Goal: Task Accomplishment & Management: Use online tool/utility

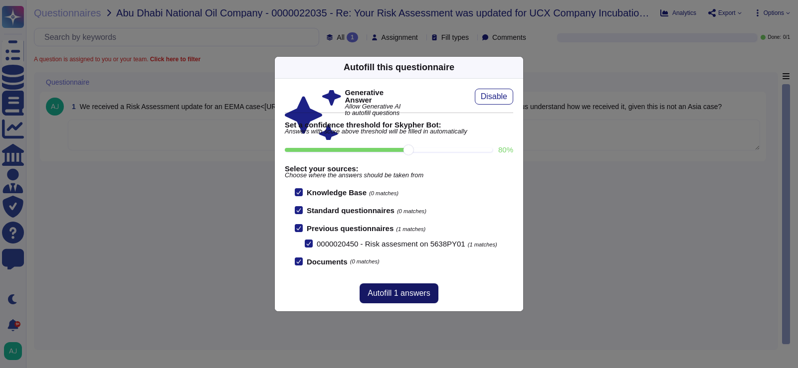
click at [421, 296] on span "Autofill 1 answers" at bounding box center [398, 294] width 62 height 8
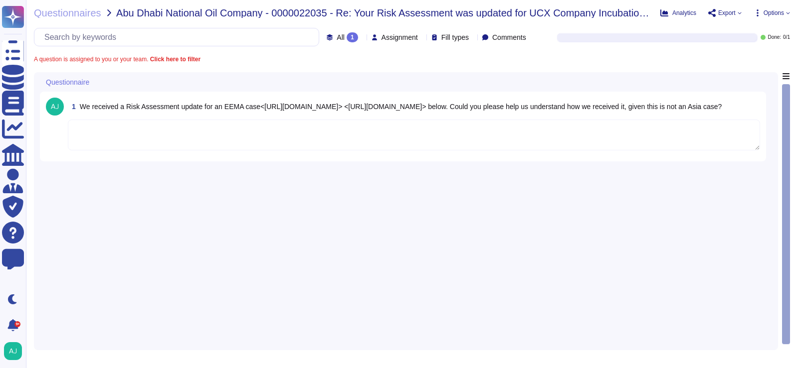
type textarea "We are forwarding your query to @Engage & EWs team to review and rectify the be…"
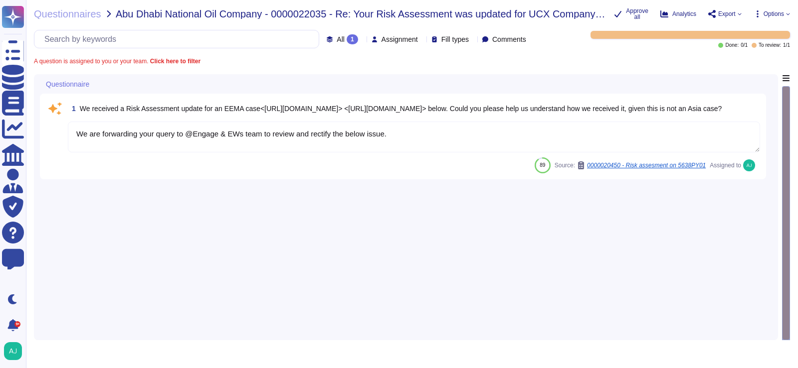
click at [420, 132] on textarea "We are forwarding your query to @Engage & EWs team to review and rectify the be…" at bounding box center [414, 137] width 692 height 31
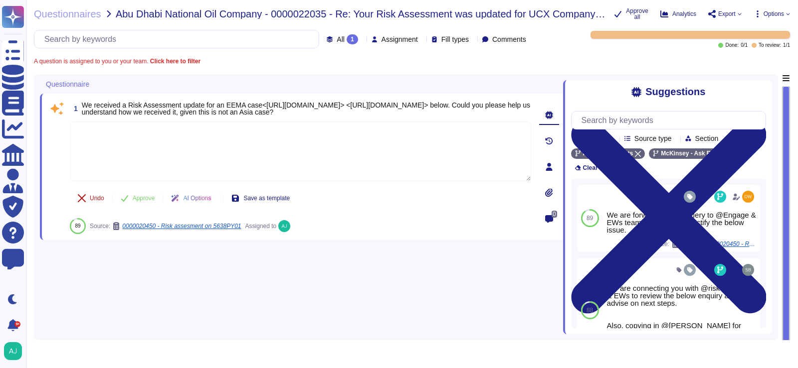
click at [84, 202] on icon at bounding box center [82, 198] width 8 height 8
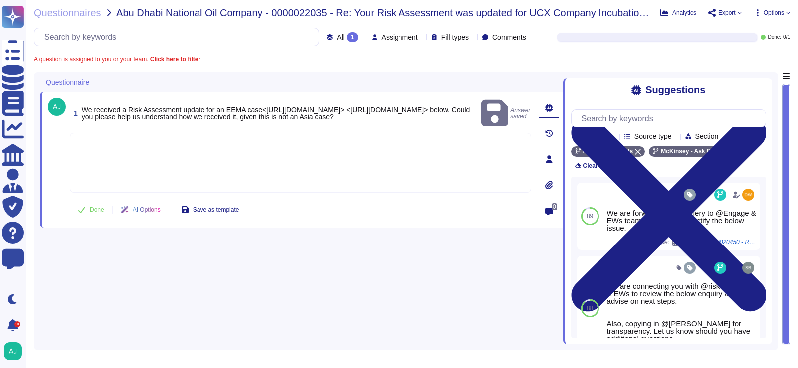
click at [158, 150] on textarea at bounding box center [300, 163] width 461 height 60
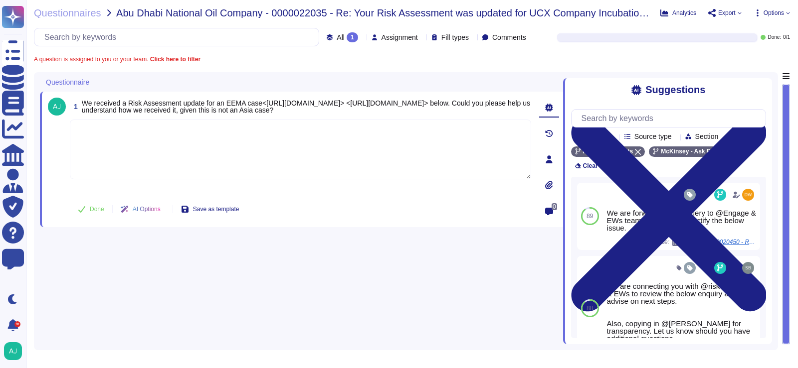
paste textarea "Hi [PERSON_NAME], Thank you for your patience while we reviewed the issue flagg…"
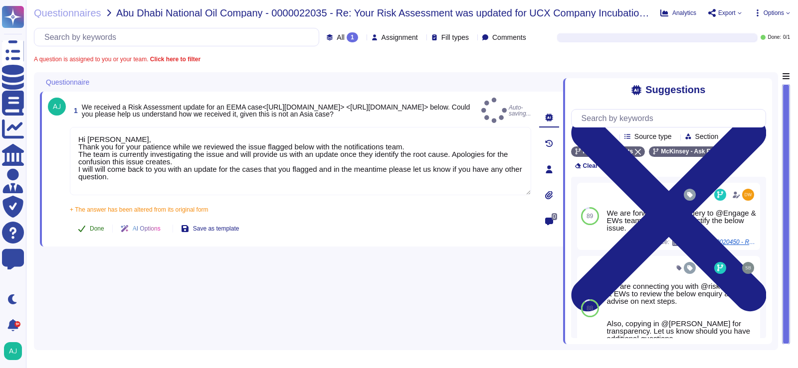
type textarea "Hi [PERSON_NAME], Thank you for your patience while we reviewed the issue flagg…"
click at [86, 210] on div "1 We received a Risk Assessment update for an EEMA case<[URL][DOMAIN_NAME]> <[U…" at bounding box center [289, 169] width 483 height 143
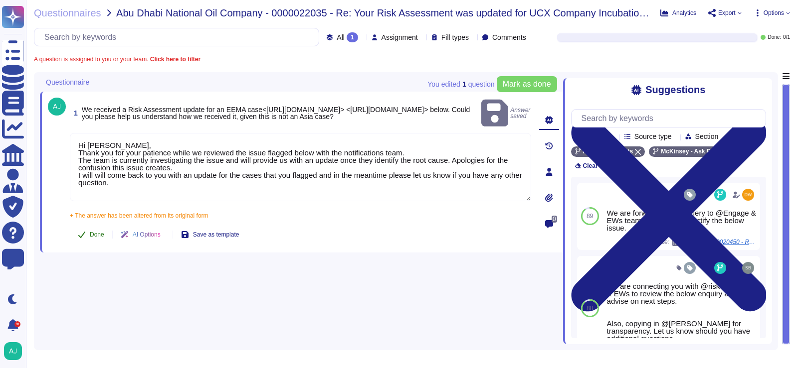
click at [99, 232] on span "Done" at bounding box center [97, 235] width 14 height 6
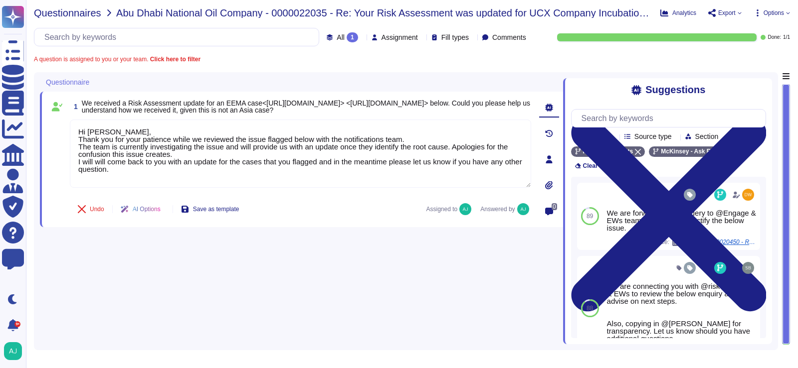
click at [72, 14] on span "Questionnaires" at bounding box center [67, 13] width 67 height 10
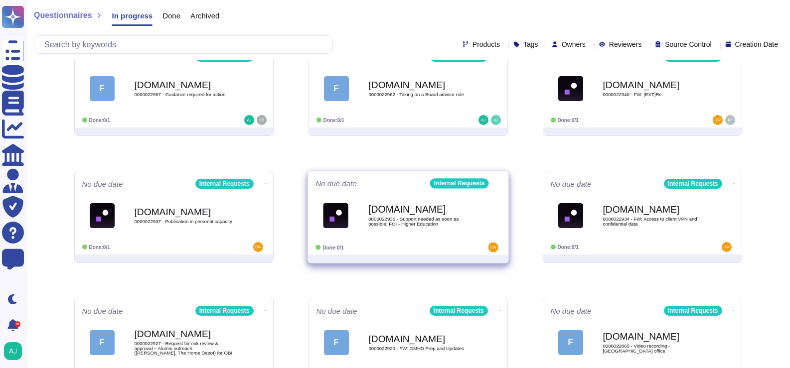
scroll to position [204, 0]
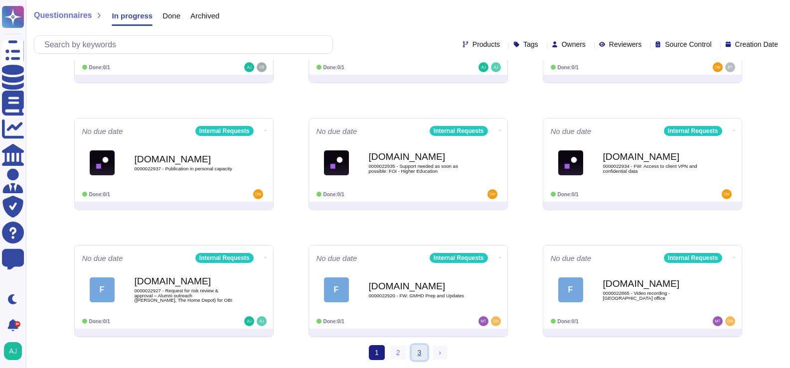
click at [418, 353] on link "3" at bounding box center [420, 353] width 16 height 15
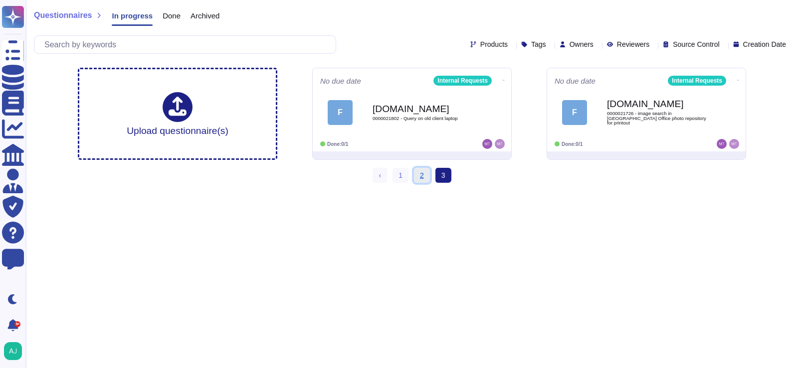
click at [424, 178] on link "2" at bounding box center [422, 175] width 16 height 15
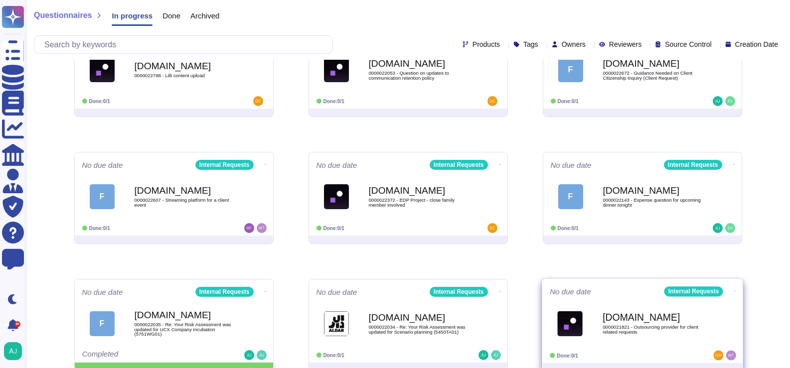
scroll to position [204, 0]
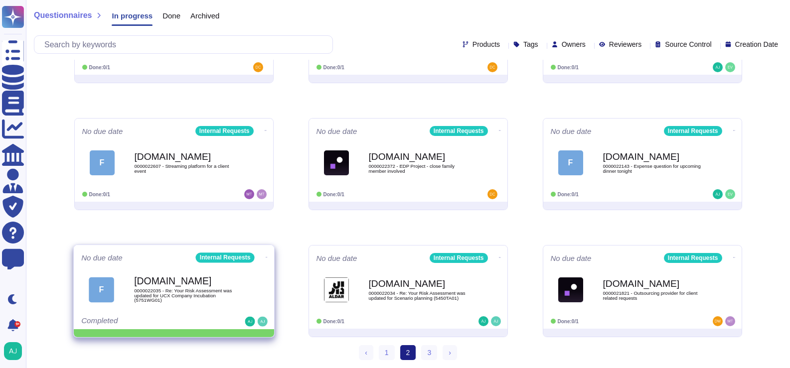
click at [265, 257] on icon at bounding box center [266, 257] width 2 height 2
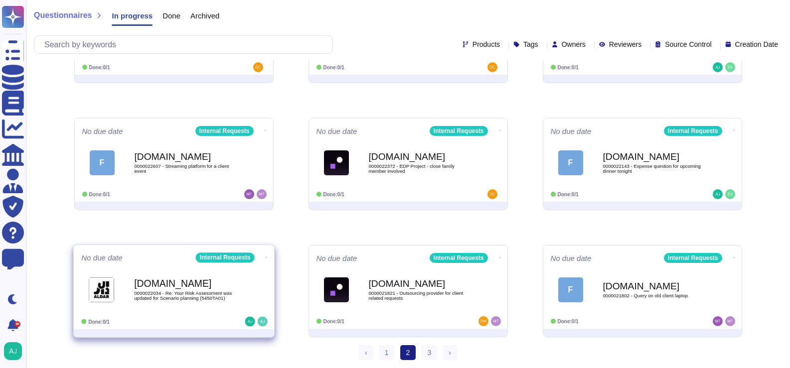
click at [210, 314] on div "[DOMAIN_NAME] 0000022034 - Re: Your Risk Assessment was updated for Scenario pl…" at bounding box center [173, 290] width 185 height 50
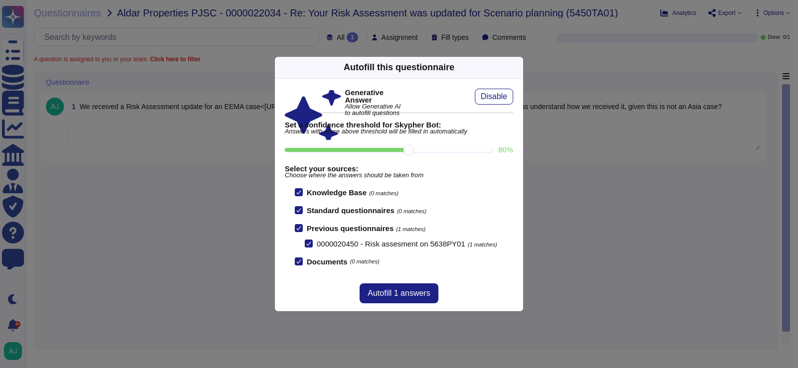
click at [517, 67] on icon at bounding box center [517, 67] width 0 height 0
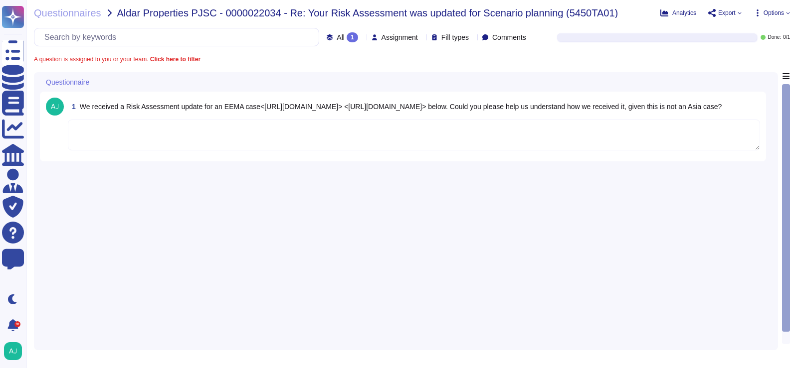
click at [112, 147] on textarea at bounding box center [414, 135] width 692 height 31
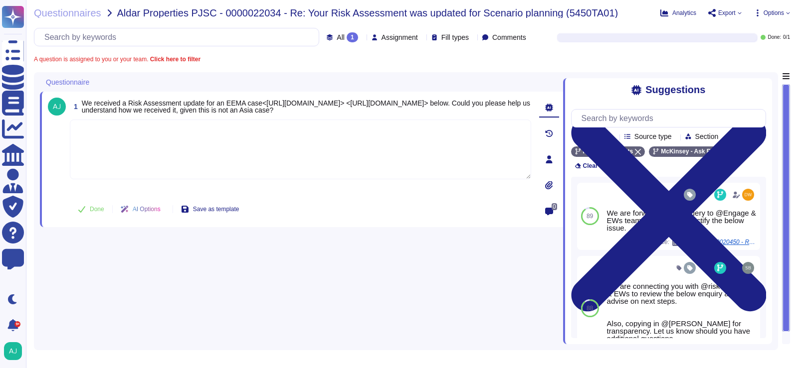
paste textarea "Hi [PERSON_NAME], Thank you for your patience while we reviewed the issue flagg…"
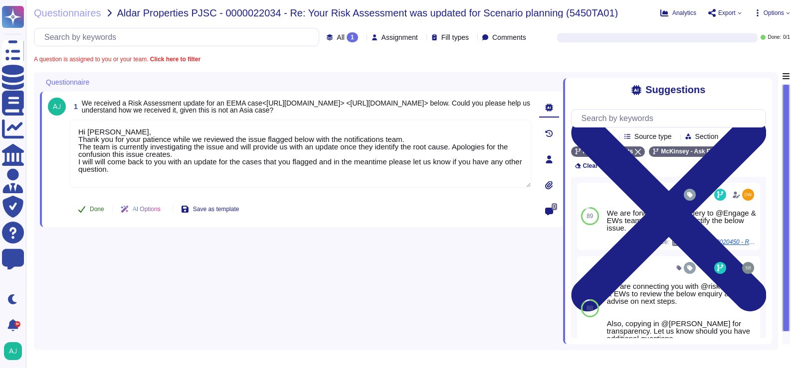
type textarea "Hi [PERSON_NAME], Thank you for your patience while we reviewed the issue flagg…"
click at [86, 214] on button "Done" at bounding box center [91, 209] width 42 height 20
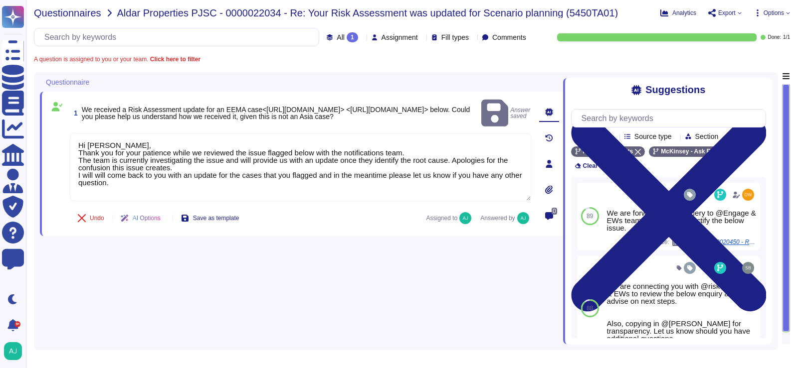
click at [77, 14] on span "Questionnaires" at bounding box center [67, 13] width 67 height 10
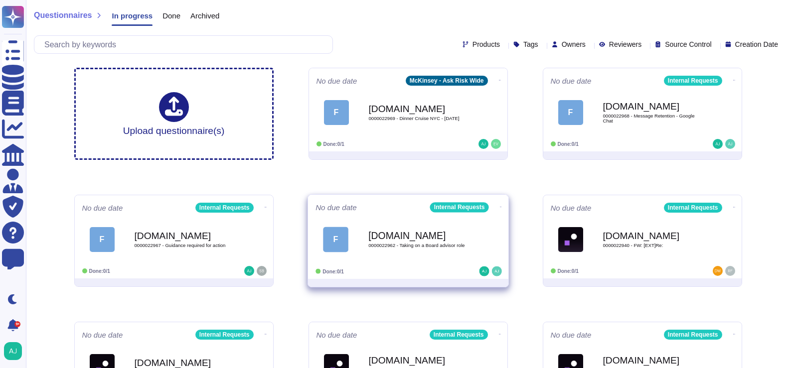
scroll to position [204, 0]
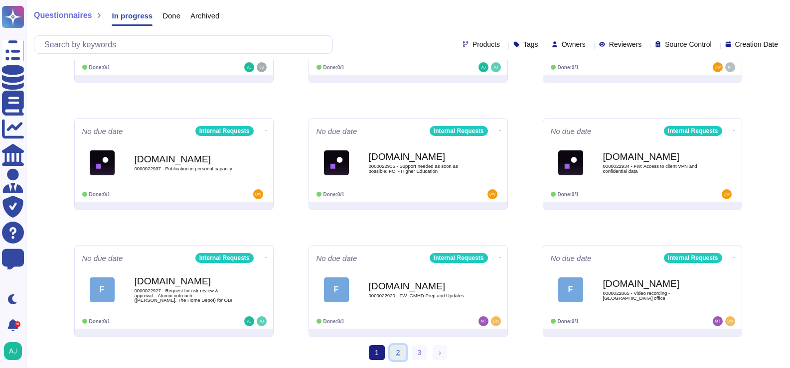
click at [397, 351] on link "2" at bounding box center [398, 353] width 16 height 15
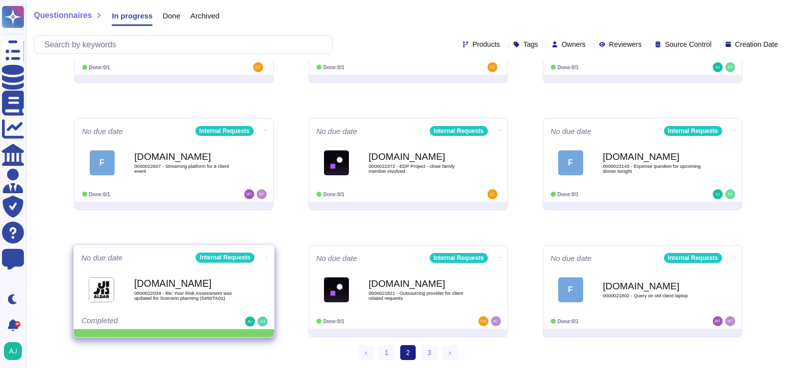
click at [265, 256] on icon at bounding box center [266, 257] width 2 height 2
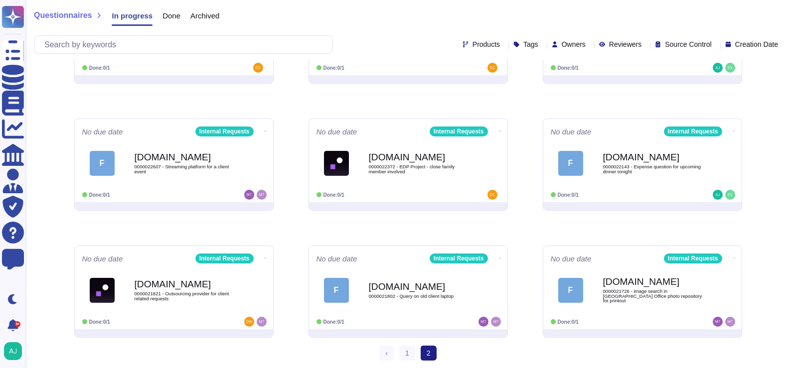
scroll to position [204, 0]
click at [410, 353] on link "1" at bounding box center [407, 353] width 16 height 15
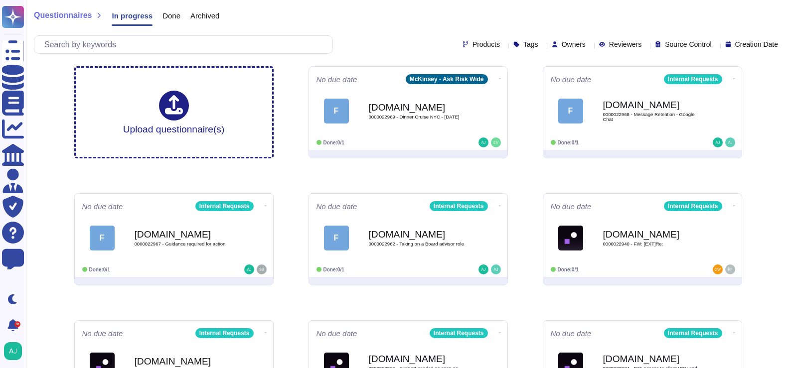
scroll to position [2, 0]
